Goal: Transaction & Acquisition: Purchase product/service

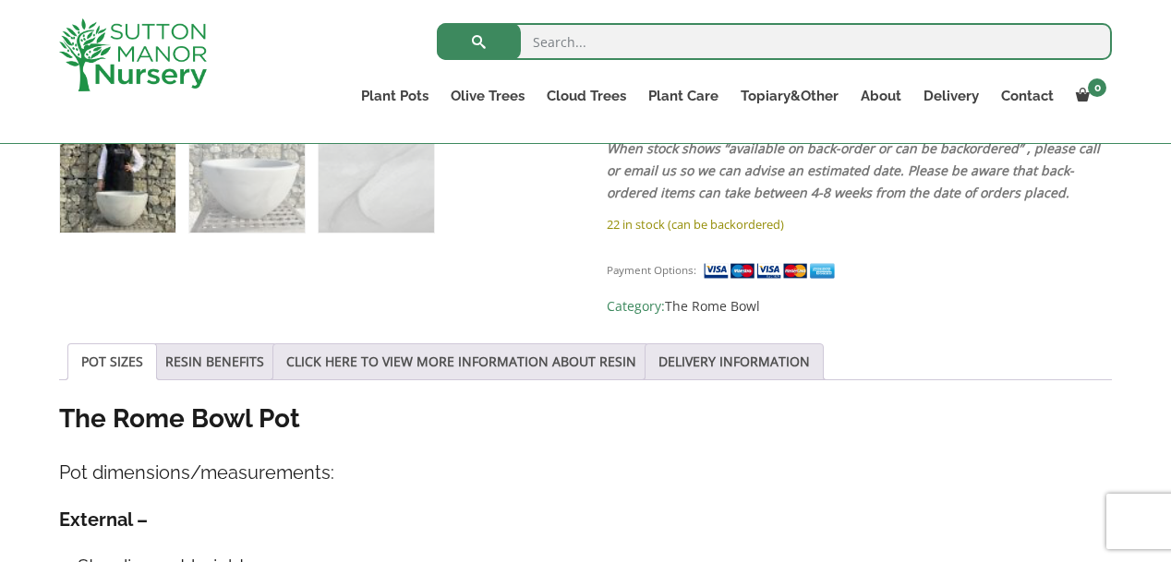
scroll to position [1139, 0]
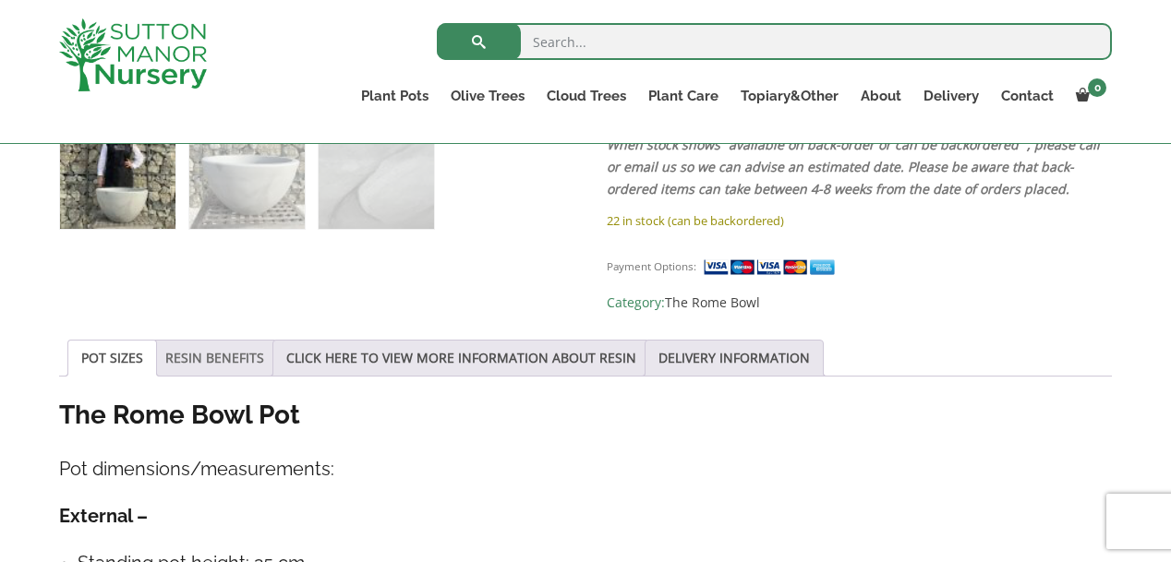
click at [202, 341] on link "RESIN BENEFITS" at bounding box center [214, 358] width 99 height 35
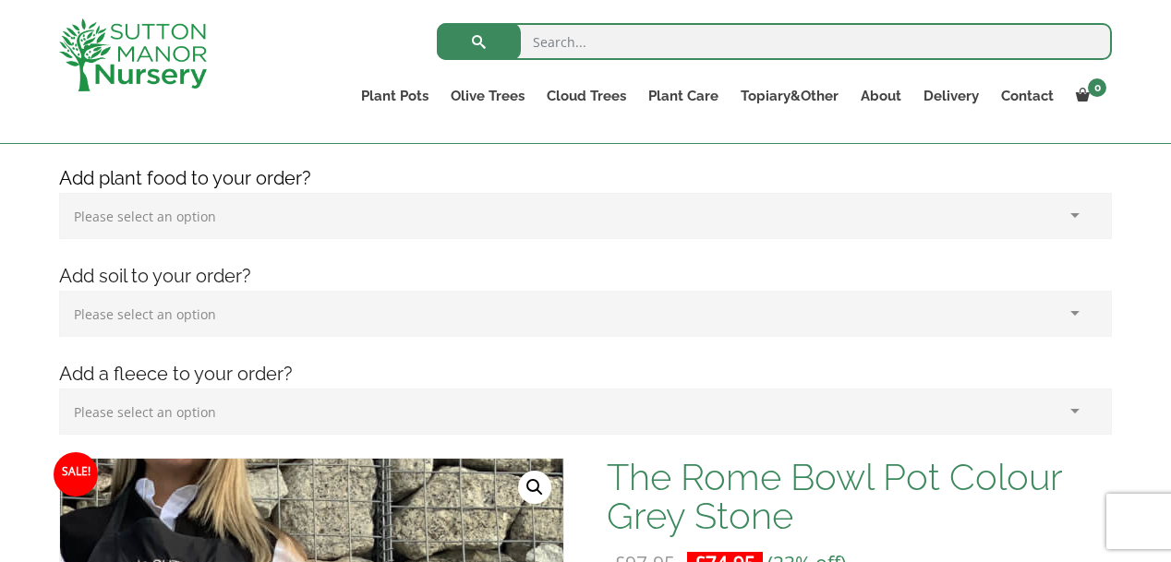
scroll to position [246, 0]
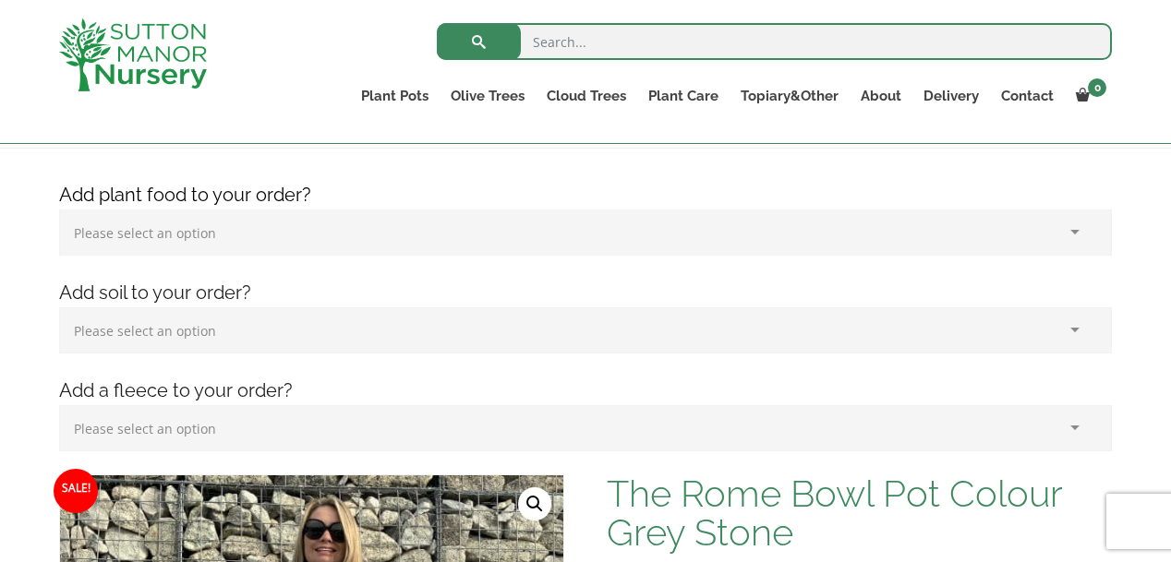
click at [199, 429] on select "Please select an option (x1) Horticultural Fleece (£24.95)" at bounding box center [585, 428] width 1053 height 46
click at [199, 424] on select "Please select an option (x1) Horticultural Fleece (£24.95)" at bounding box center [585, 428] width 1053 height 46
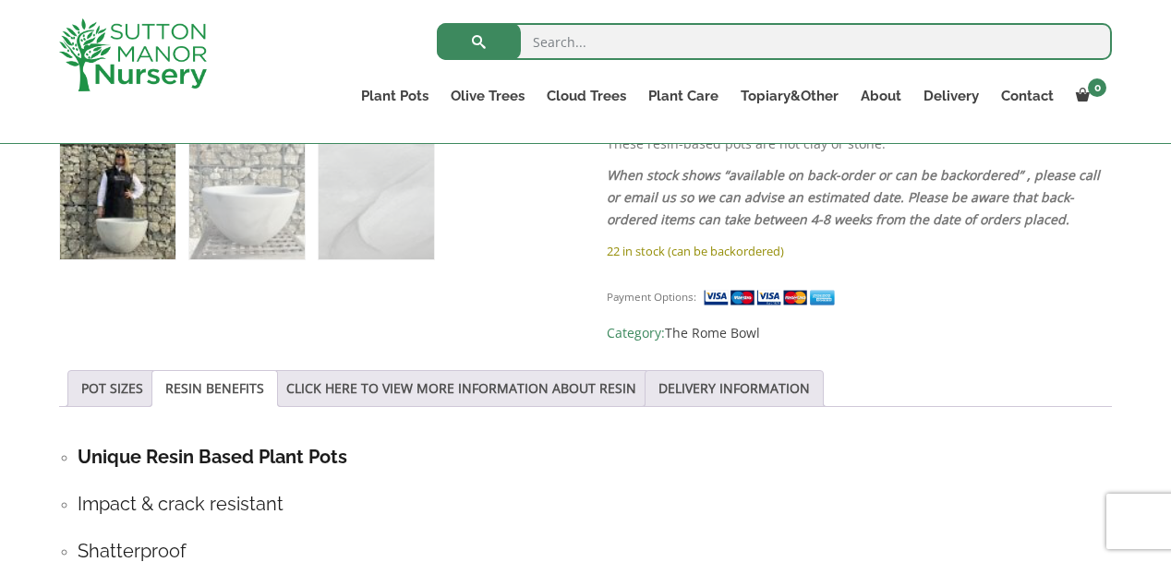
scroll to position [1108, 0]
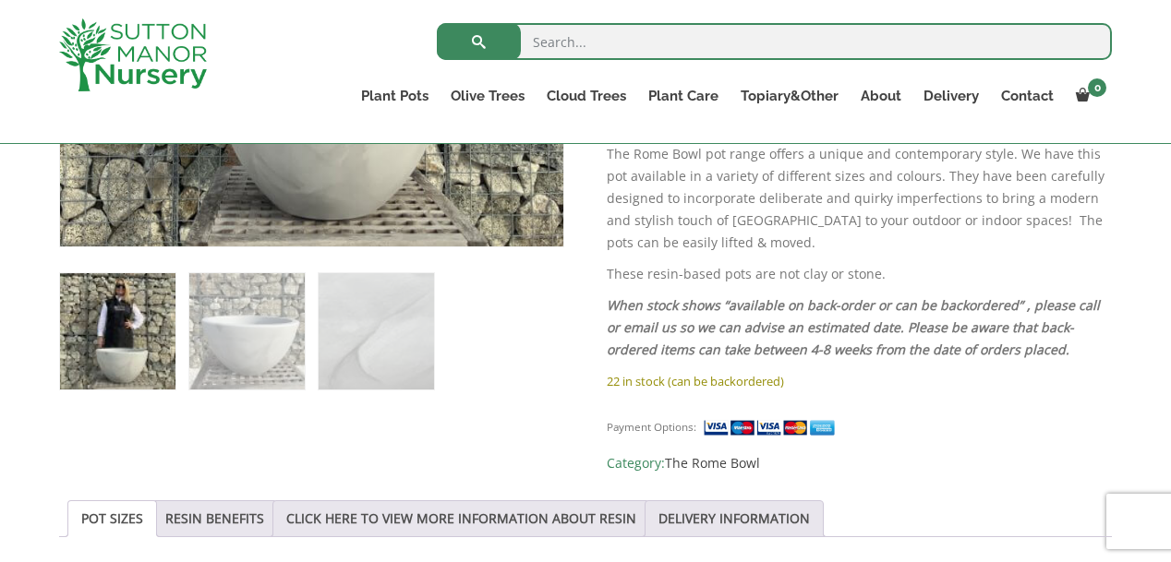
scroll to position [1077, 0]
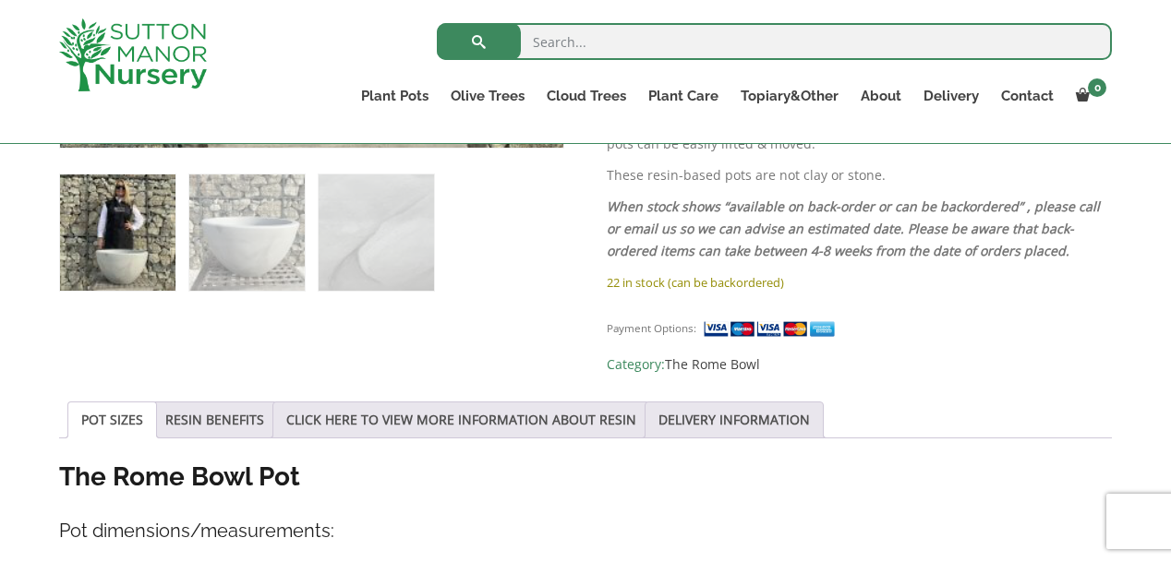
click at [102, 403] on link "POT SIZES" at bounding box center [112, 420] width 62 height 35
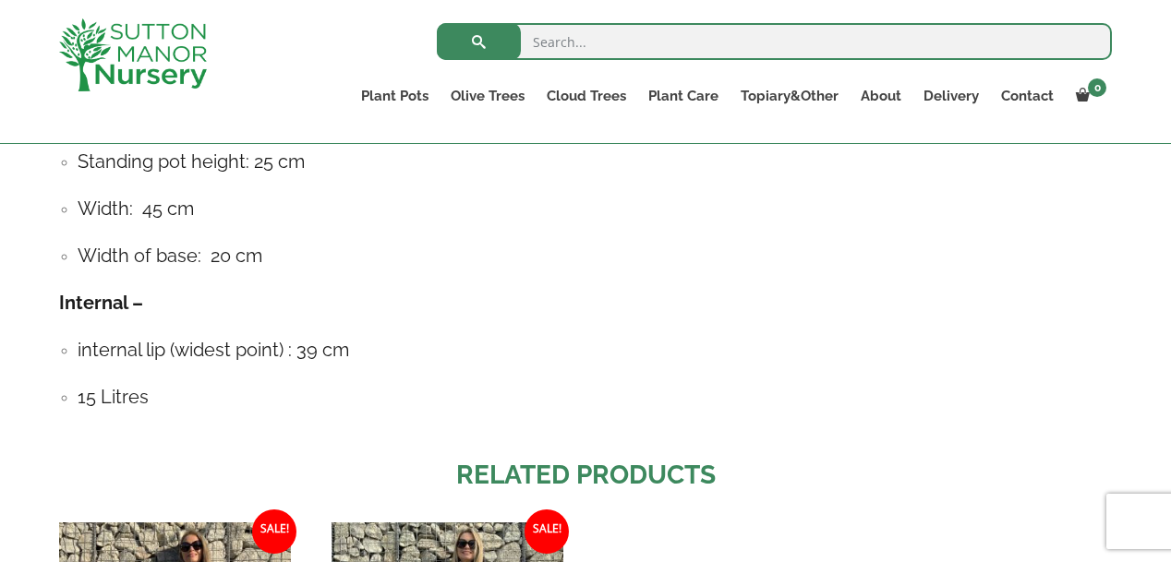
scroll to position [1570, 0]
